Goal: Transaction & Acquisition: Purchase product/service

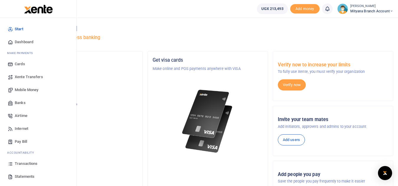
click at [28, 174] on span "Statements" at bounding box center [25, 177] width 20 height 6
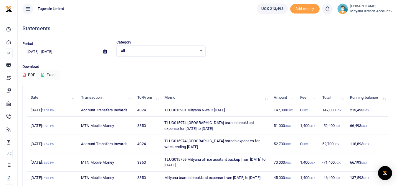
drag, startPoint x: 164, startPoint y: 111, endPoint x: 232, endPoint y: 109, distance: 68.6
click at [232, 109] on td "TLUG015901 Mityana NWSC July 2025" at bounding box center [215, 110] width 109 height 13
copy td "TLUG015901 Mityana NWSC July 2025"
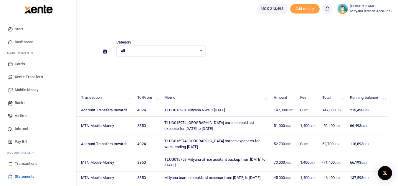
click at [22, 140] on span "Pay Bill" at bounding box center [21, 142] width 12 height 6
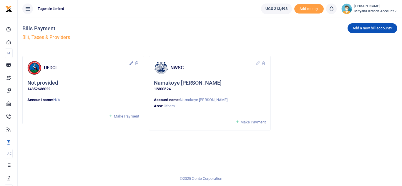
click at [255, 122] on span "Make Payment" at bounding box center [252, 122] width 25 height 4
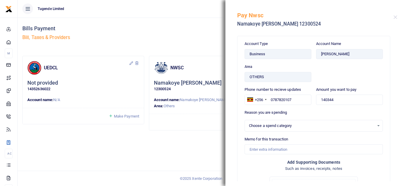
select select
click at [261, 151] on input "Memo for this transaction" at bounding box center [314, 150] width 138 height 10
paste input "TLUG015901 Mityana NWSC [DATE]"
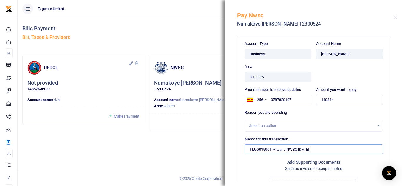
type input "TLUG015901 Mityana NWSC [DATE]"
click at [333, 98] on input "140344" at bounding box center [349, 100] width 67 height 10
type input "140,000"
click at [340, 66] on div "Account Name [PERSON_NAME]" at bounding box center [350, 64] width 72 height 46
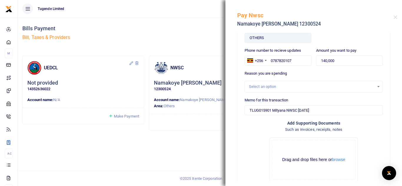
scroll to position [75, 0]
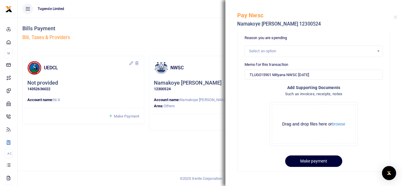
click at [310, 160] on button "Make payment" at bounding box center [313, 161] width 57 height 11
